Goal: Navigation & Orientation: Find specific page/section

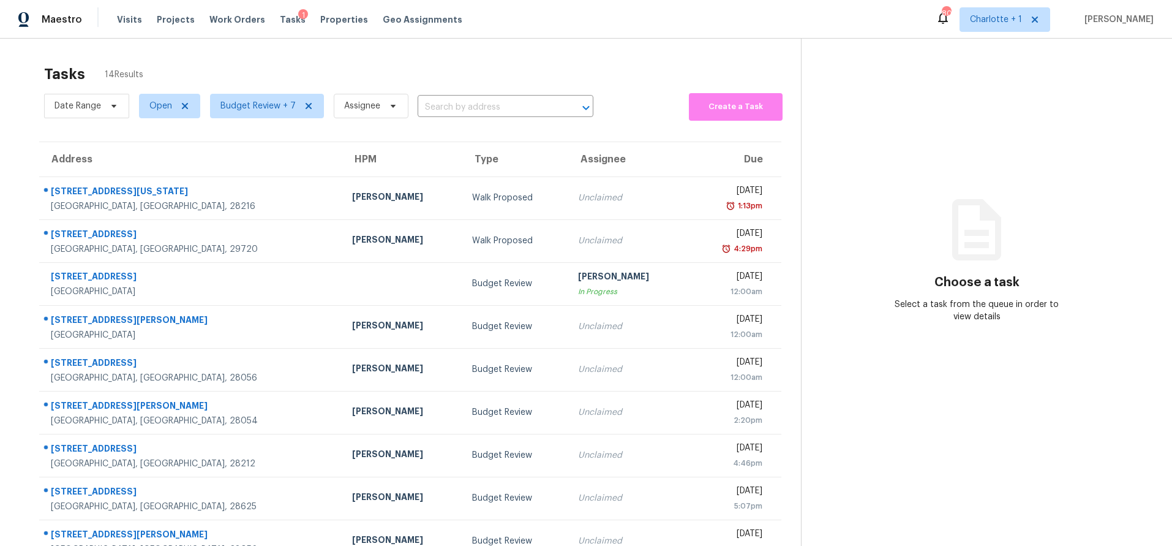
click at [547, 59] on div "Tasks 14 Results" at bounding box center [422, 74] width 757 height 32
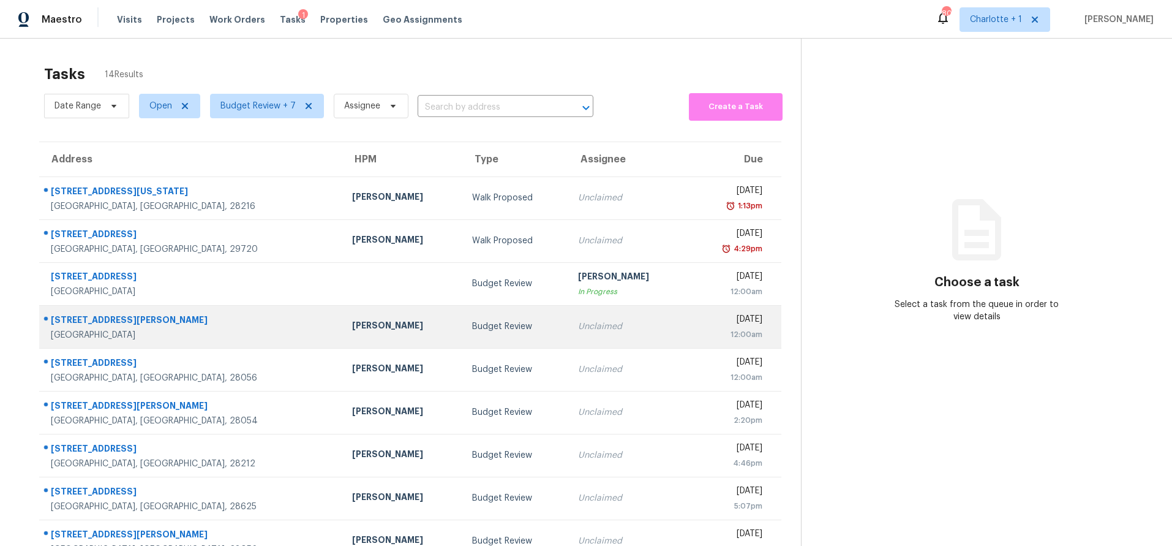
scroll to position [77, 0]
